Goal: Information Seeking & Learning: Learn about a topic

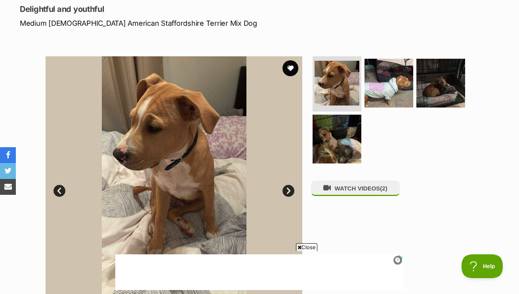
scroll to position [118, 0]
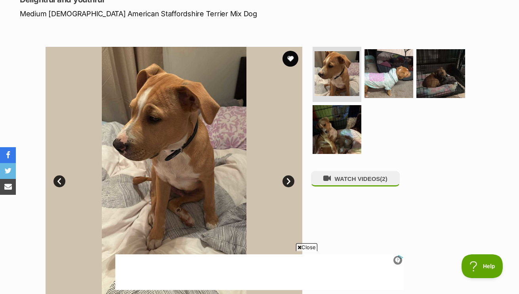
click at [290, 179] on link "Next" at bounding box center [289, 181] width 12 height 12
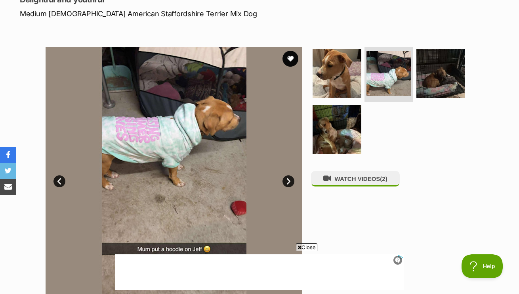
click at [290, 179] on link "Next" at bounding box center [289, 181] width 12 height 12
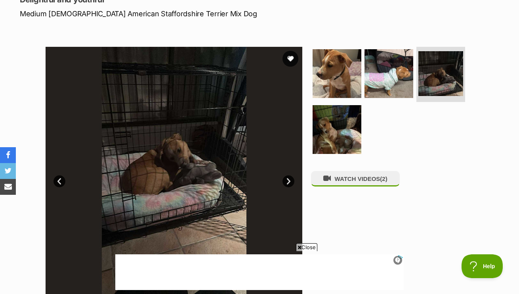
scroll to position [0, 0]
click at [290, 179] on link "Next" at bounding box center [289, 181] width 12 height 12
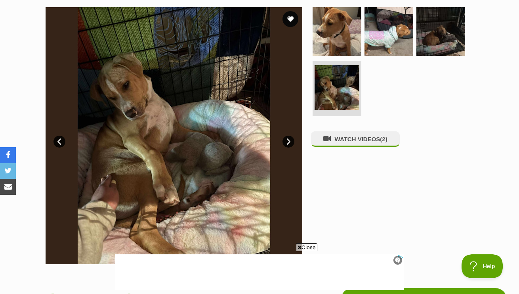
scroll to position [166, 0]
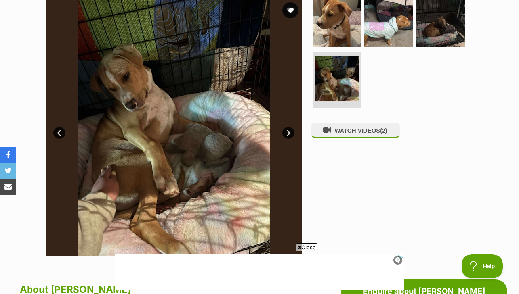
click at [289, 128] on link "Next" at bounding box center [289, 133] width 12 height 12
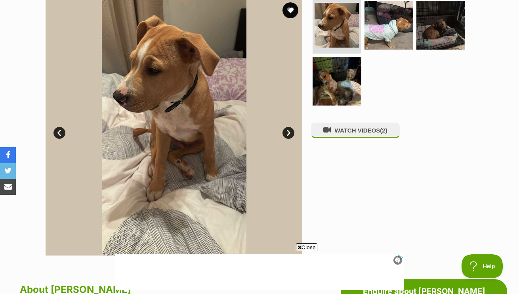
click at [289, 129] on link "Next" at bounding box center [289, 133] width 12 height 12
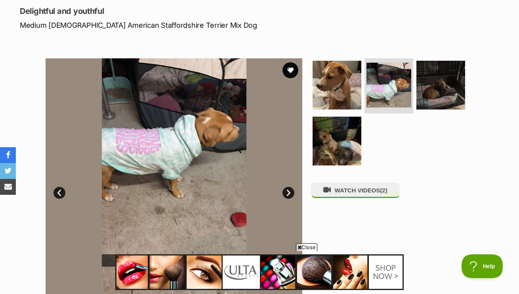
scroll to position [112, 0]
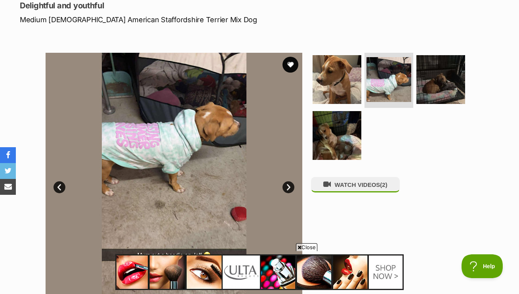
click at [289, 185] on link "Next" at bounding box center [289, 187] width 12 height 12
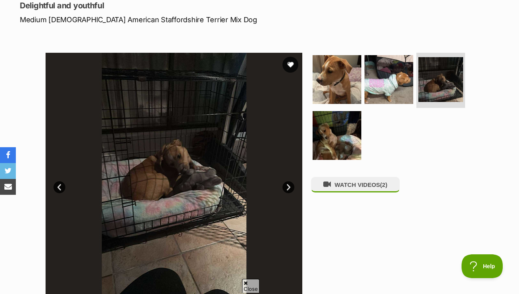
scroll to position [0, 0]
click at [289, 185] on link "Next" at bounding box center [289, 187] width 12 height 12
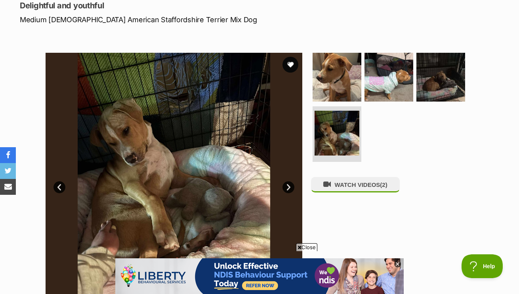
click at [289, 185] on link "Next" at bounding box center [289, 187] width 12 height 12
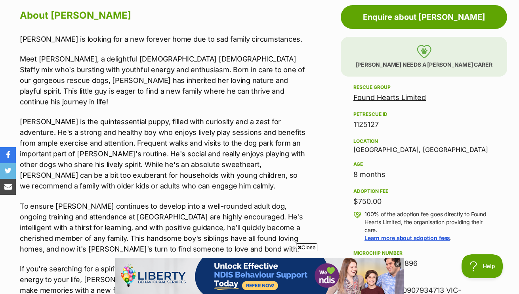
scroll to position [441, 0]
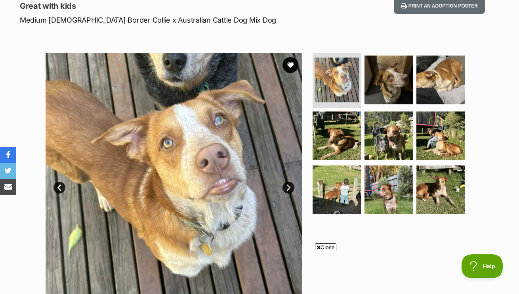
click at [290, 186] on link "Next" at bounding box center [289, 187] width 12 height 12
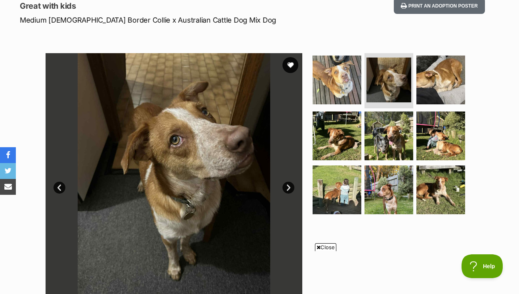
click at [290, 186] on link "Next" at bounding box center [289, 187] width 12 height 12
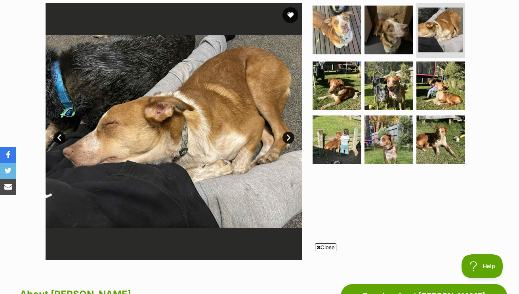
scroll to position [162, 0]
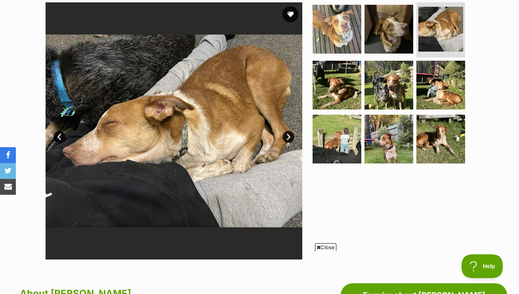
click at [288, 135] on link "Next" at bounding box center [289, 137] width 12 height 12
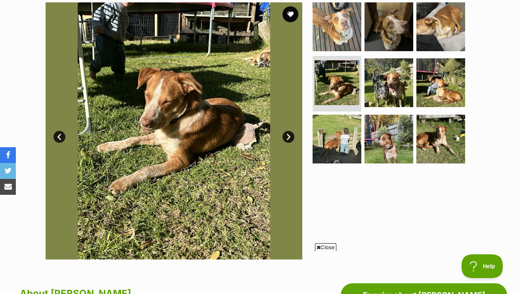
click at [288, 135] on link "Next" at bounding box center [289, 137] width 12 height 12
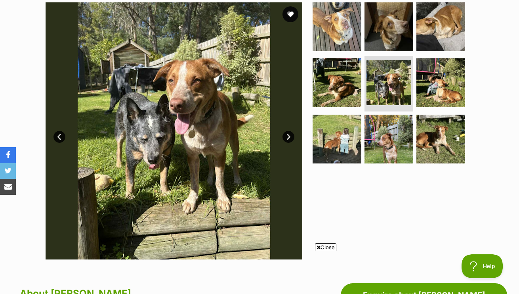
click at [288, 135] on link "Next" at bounding box center [289, 137] width 12 height 12
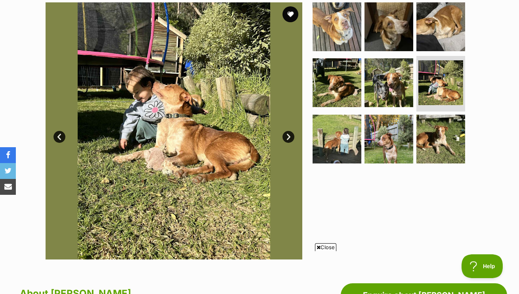
click at [288, 135] on link "Next" at bounding box center [289, 137] width 12 height 12
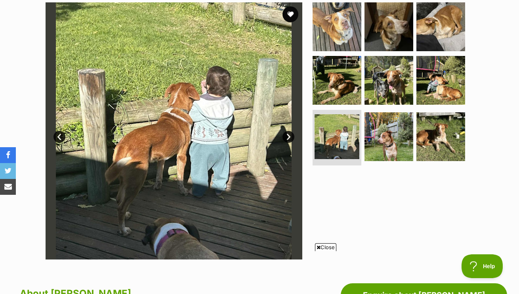
click at [288, 135] on link "Next" at bounding box center [289, 137] width 12 height 12
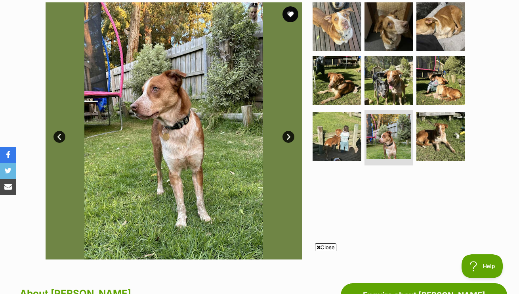
click at [288, 135] on link "Next" at bounding box center [289, 137] width 12 height 12
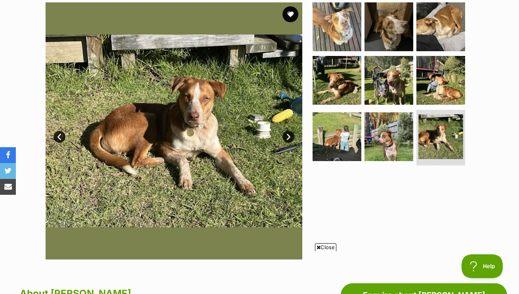
click at [288, 135] on link "Next" at bounding box center [289, 137] width 12 height 12
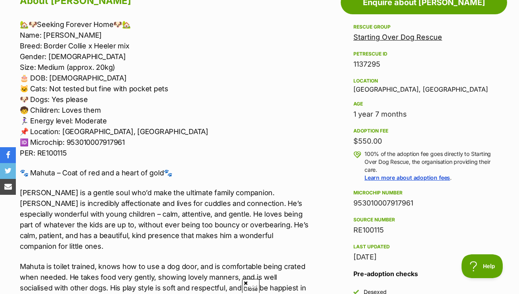
scroll to position [0, 0]
drag, startPoint x: 123, startPoint y: 130, endPoint x: 63, endPoint y: 131, distance: 60.2
click at [63, 131] on p "🏡🐶Seeking Forever Home🐶🏡 Name: Mahuta Breed: Border Collie x Heeler mix Gender:…" at bounding box center [164, 88] width 289 height 139
copy p "adger Creek, VIC"
